Goal: Navigation & Orientation: Find specific page/section

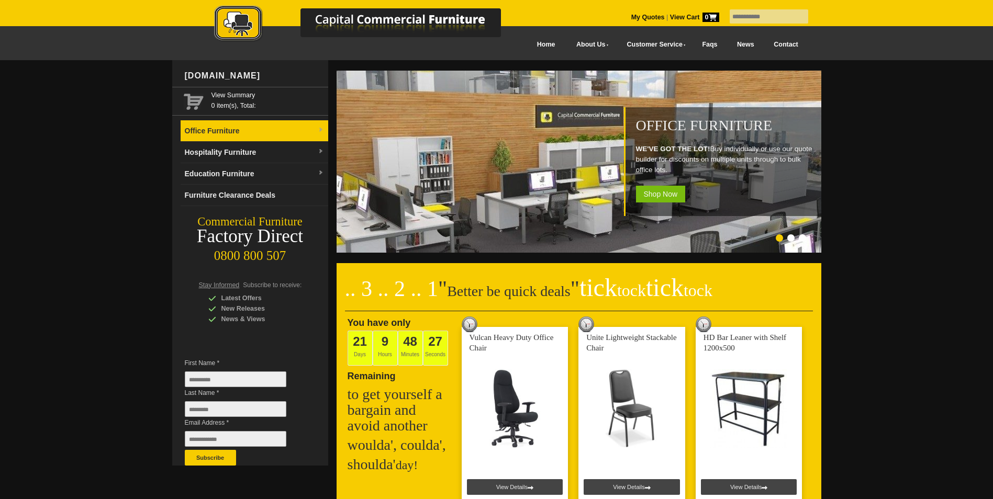
click at [309, 128] on link "Office Furniture" at bounding box center [255, 130] width 148 height 21
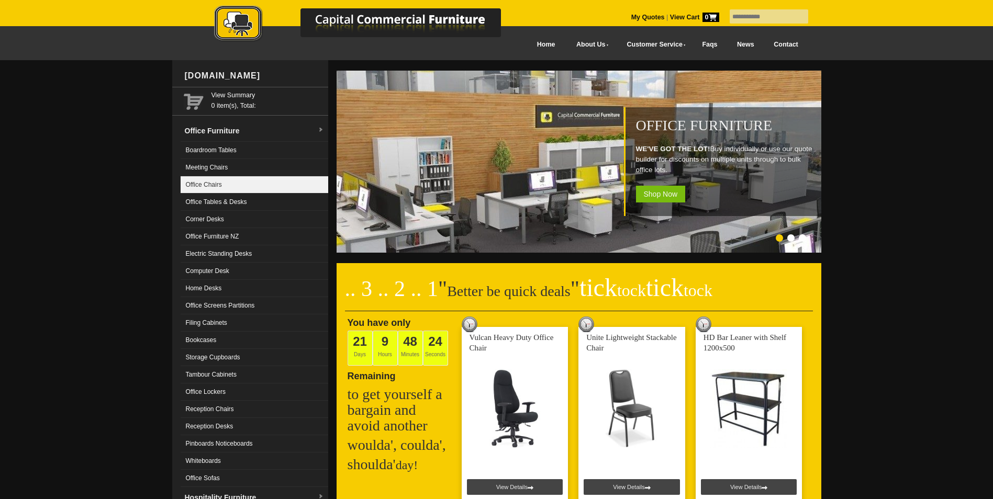
click at [208, 183] on link "Office Chairs" at bounding box center [255, 184] width 148 height 17
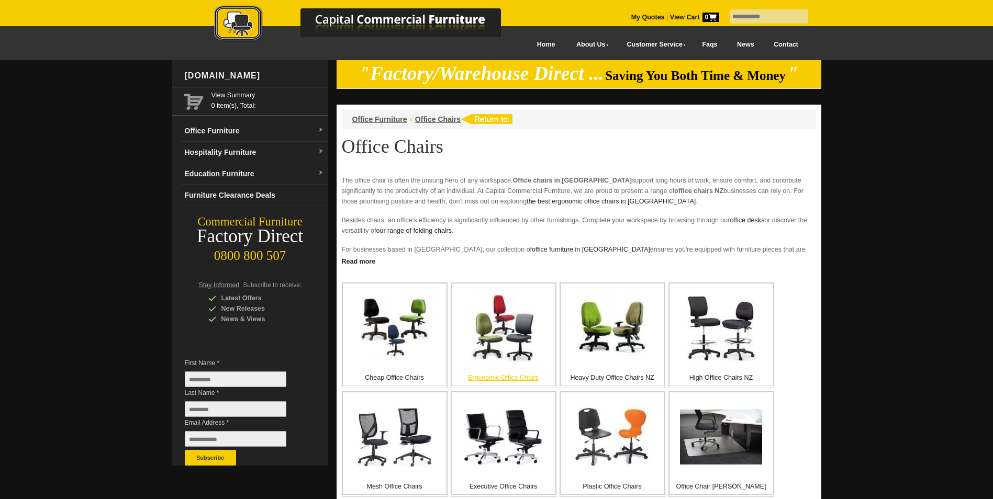
click at [507, 376] on p "Ergonomic Office Chairs" at bounding box center [504, 378] width 104 height 10
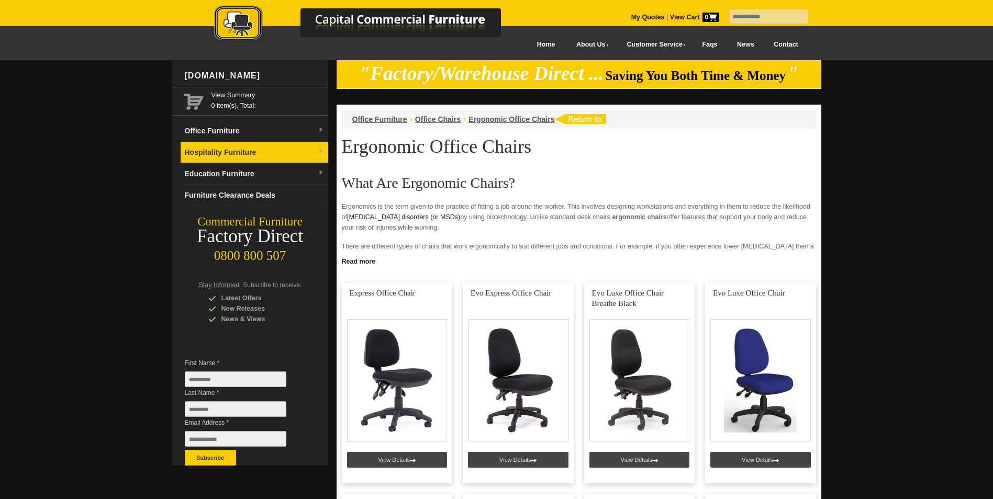
click at [284, 158] on link "Hospitality Furniture" at bounding box center [255, 152] width 148 height 21
